Goal: Task Accomplishment & Management: Use online tool/utility

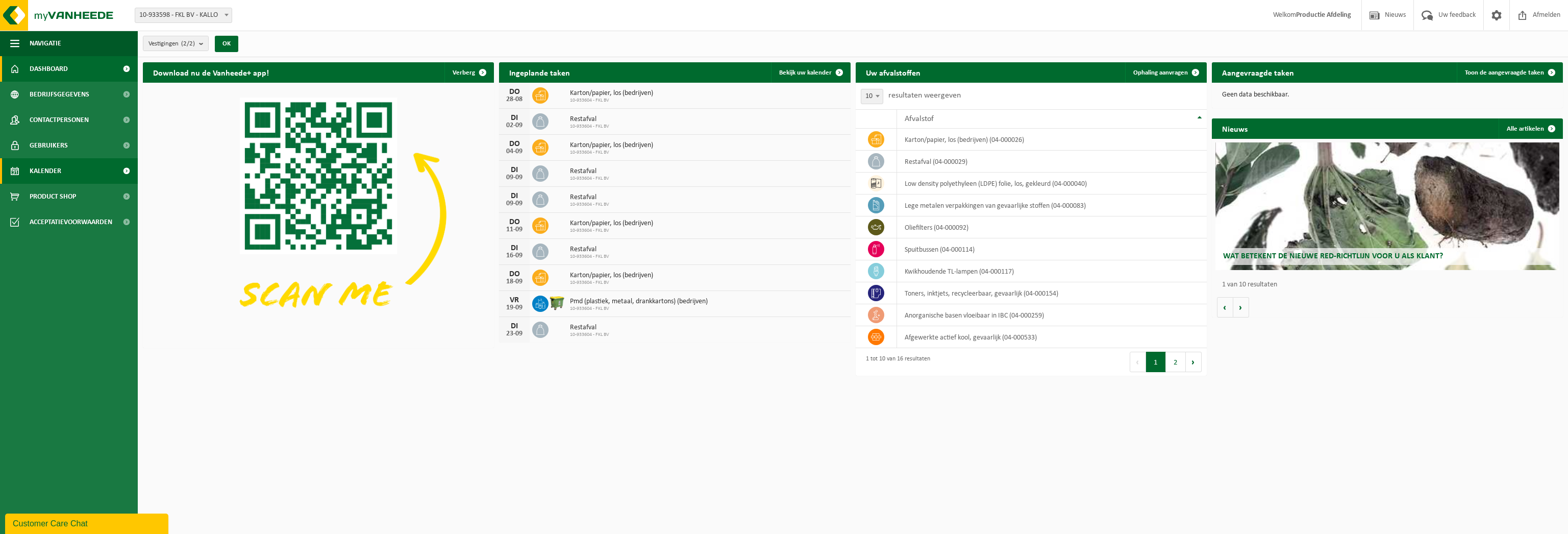
click at [74, 170] on link "Kalender" at bounding box center [69, 171] width 138 height 26
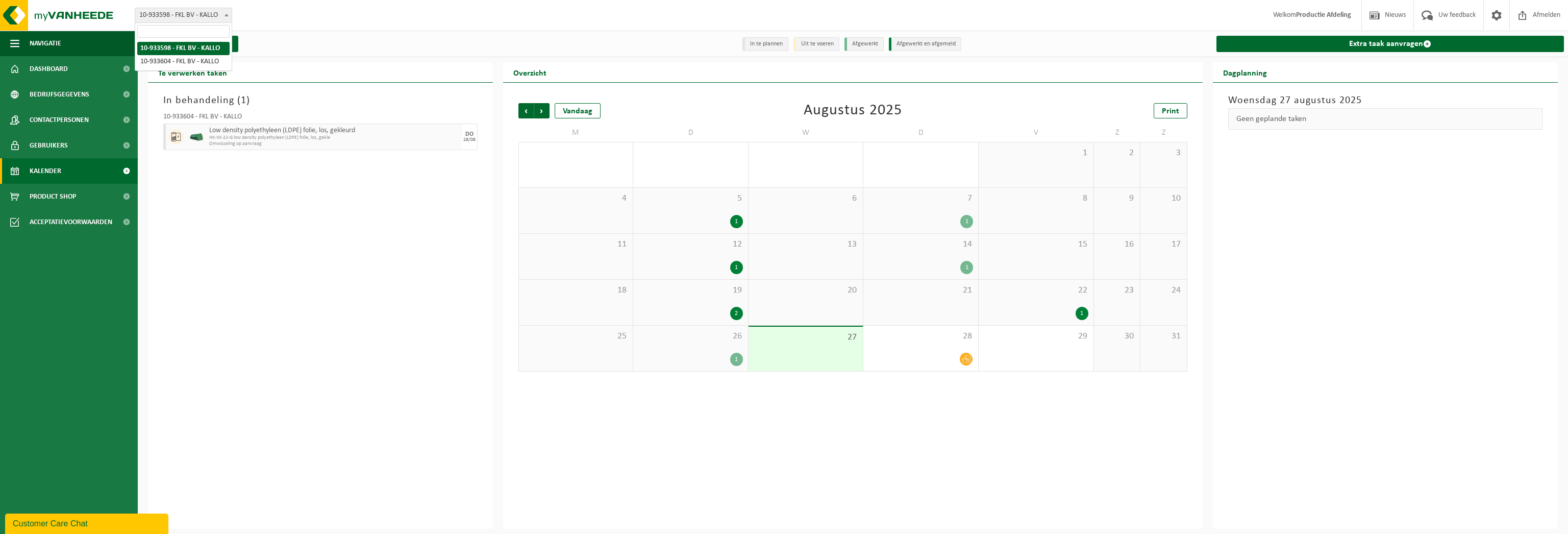
click at [178, 16] on span "10-933598 - FKL BV - KALLO" at bounding box center [183, 15] width 96 height 14
click at [191, 218] on div "In behandeling ( 1 ) 10-933604 - FKL BV - KALLO Low density polyethyleen (LDPE)…" at bounding box center [320, 306] width 345 height 446
click at [1225, 51] on link "Extra taak aanvragen" at bounding box center [1390, 44] width 348 height 16
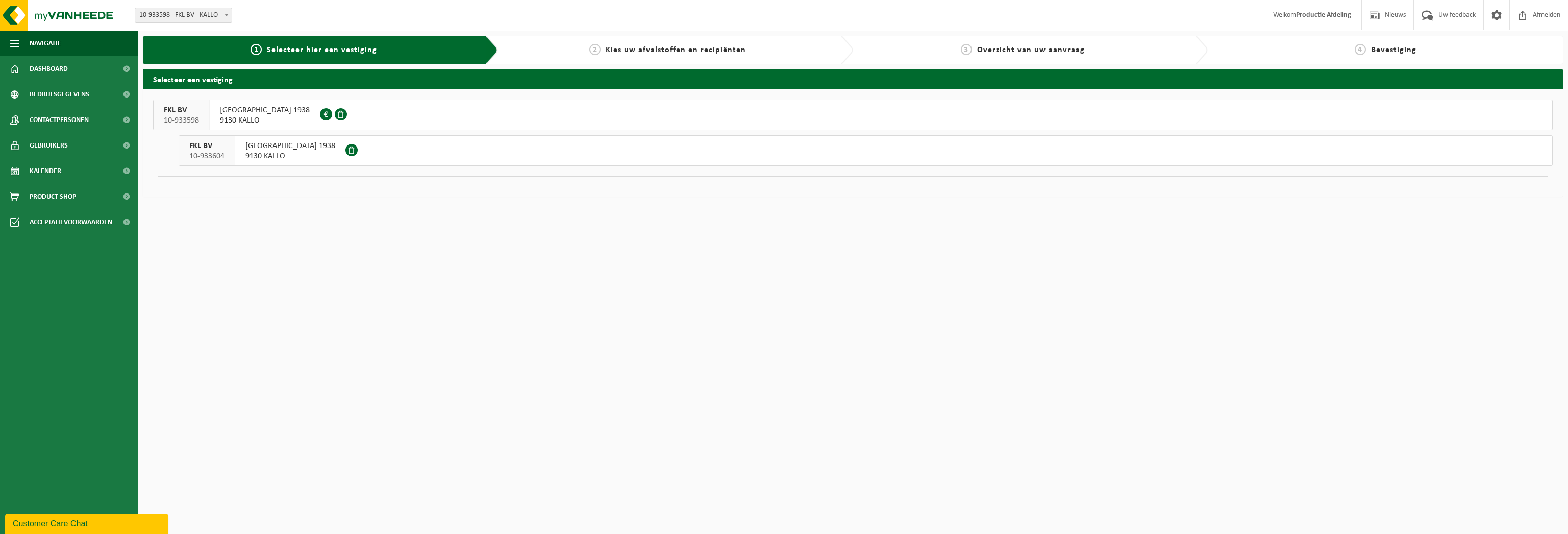
click at [235, 147] on div "[GEOGRAPHIC_DATA] 1938 9130 [GEOGRAPHIC_DATA]" at bounding box center [290, 150] width 110 height 30
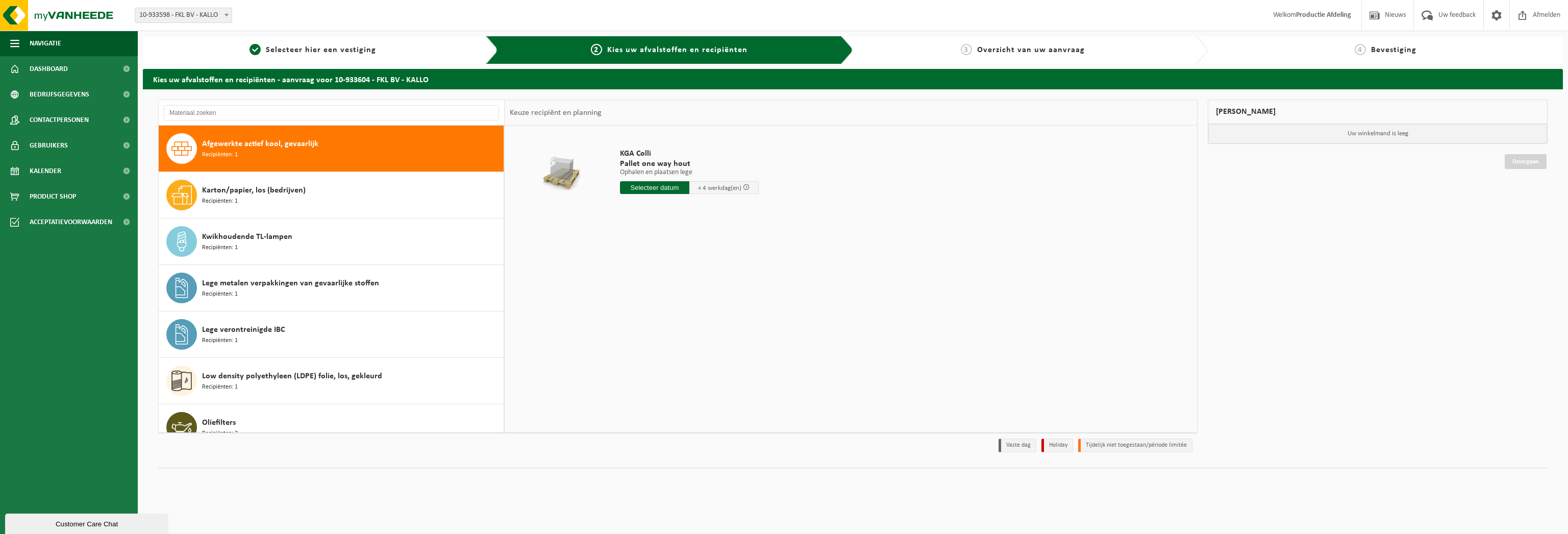
click at [222, 14] on span at bounding box center [226, 15] width 10 height 13
click at [220, 12] on span "10-933598 - FKL BV - KALLO" at bounding box center [183, 15] width 96 height 14
select select "135746"
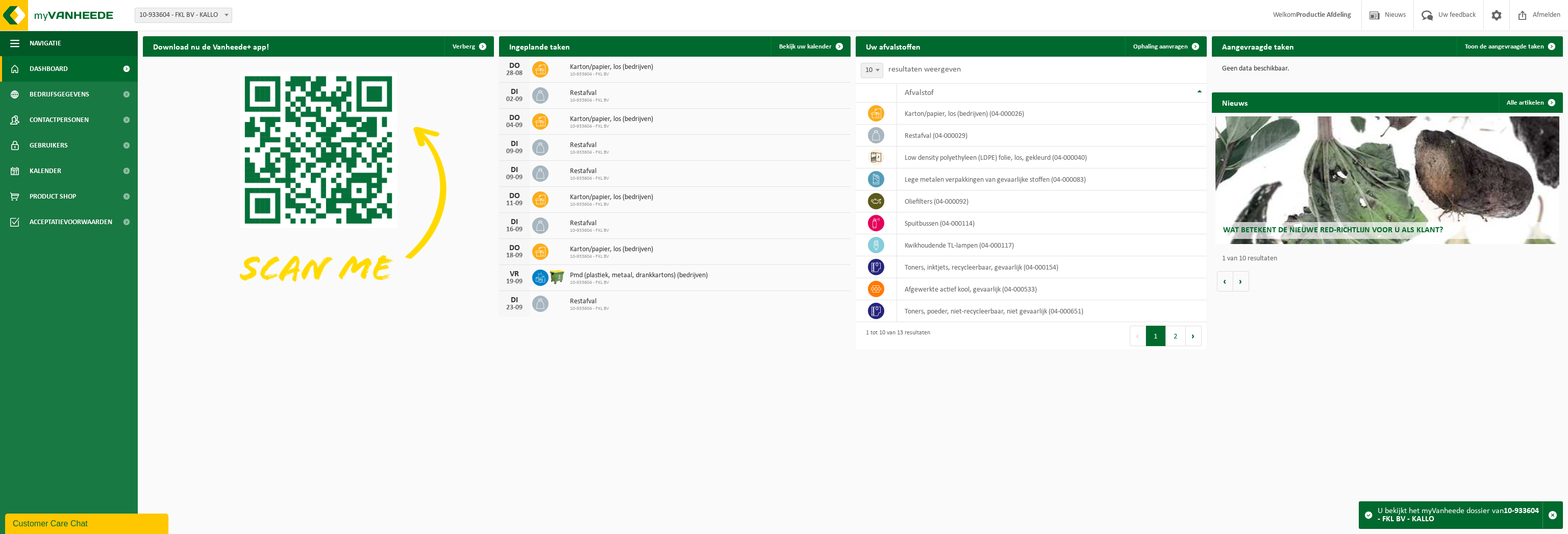
click at [222, 13] on span at bounding box center [226, 15] width 10 height 13
select select "135743"
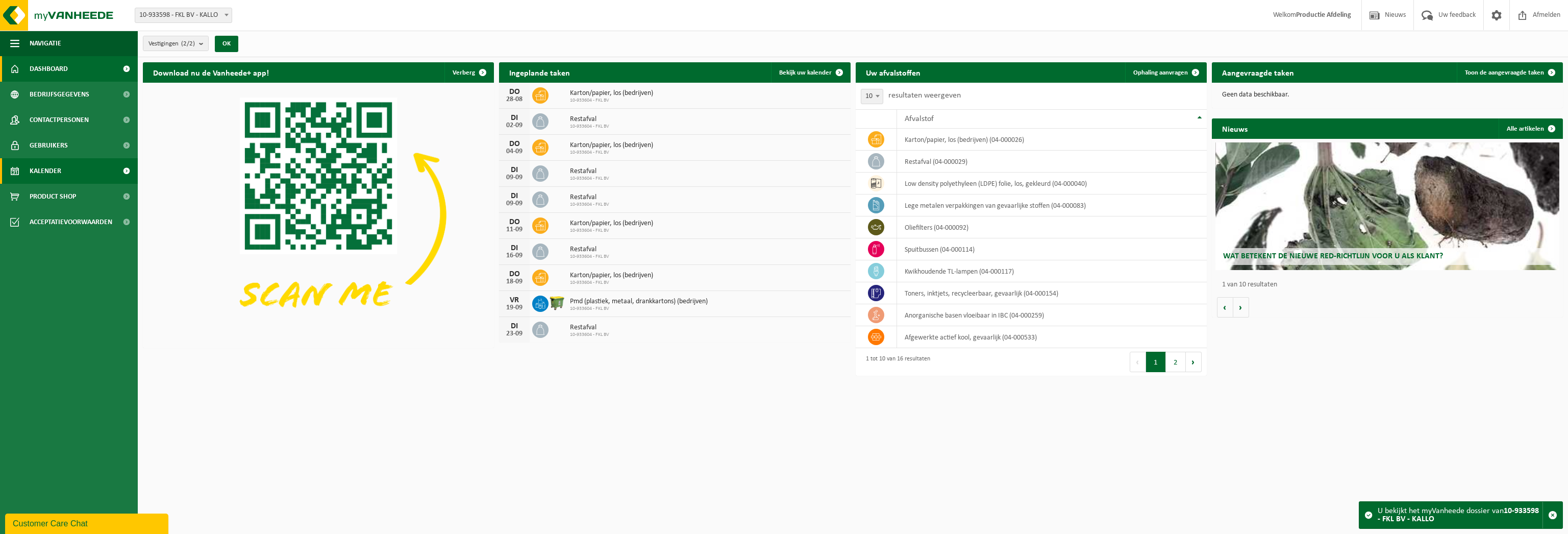
click at [80, 166] on link "Kalender" at bounding box center [69, 171] width 138 height 26
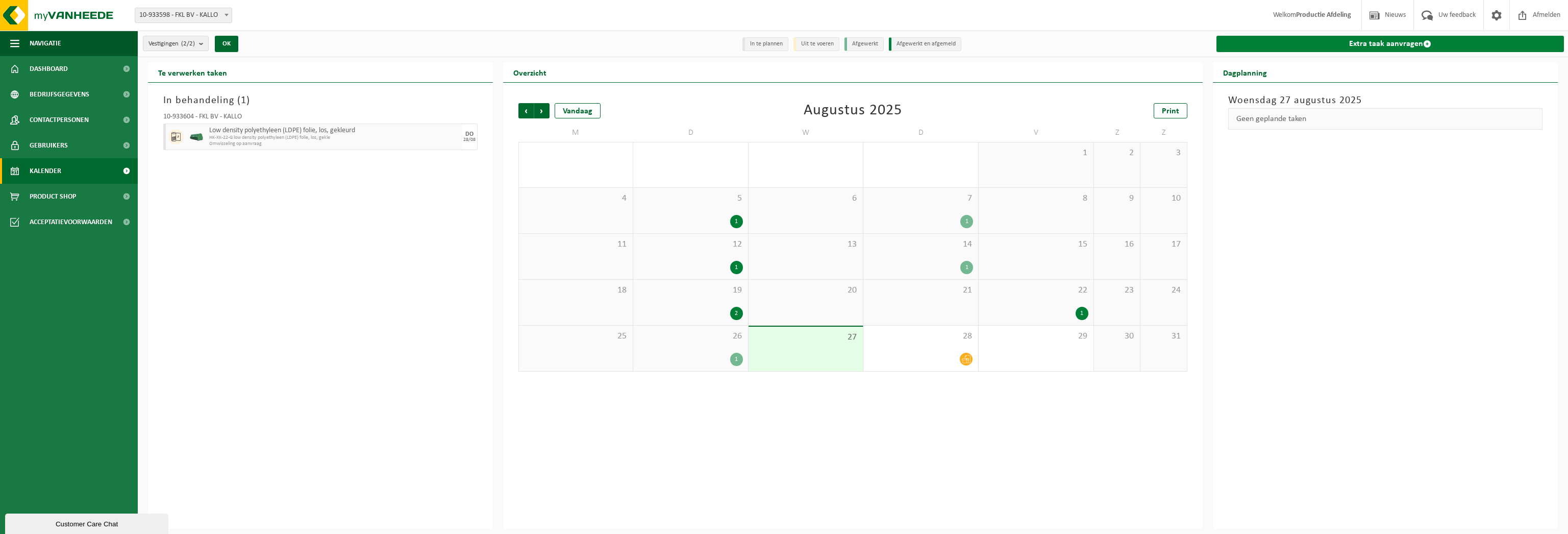
click at [1311, 51] on link "Extra taak aanvragen" at bounding box center [1390, 44] width 348 height 16
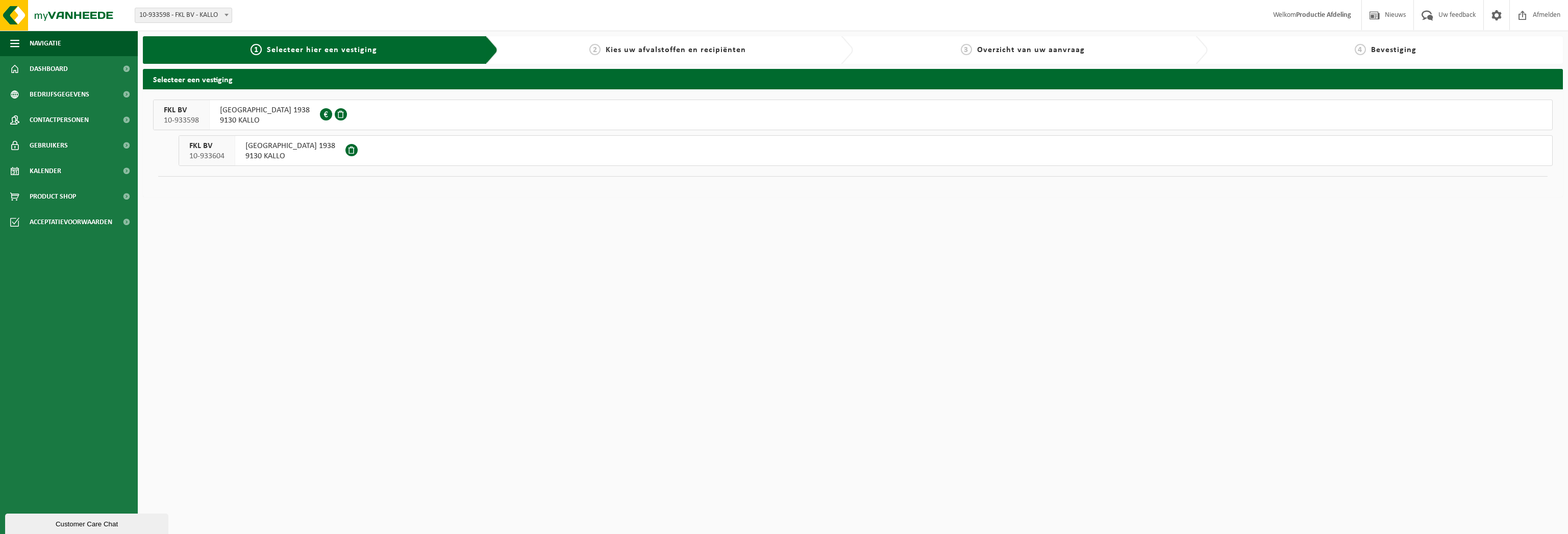
click at [328, 115] on div at bounding box center [335, 114] width 30 height 30
